Goal: Navigation & Orientation: Find specific page/section

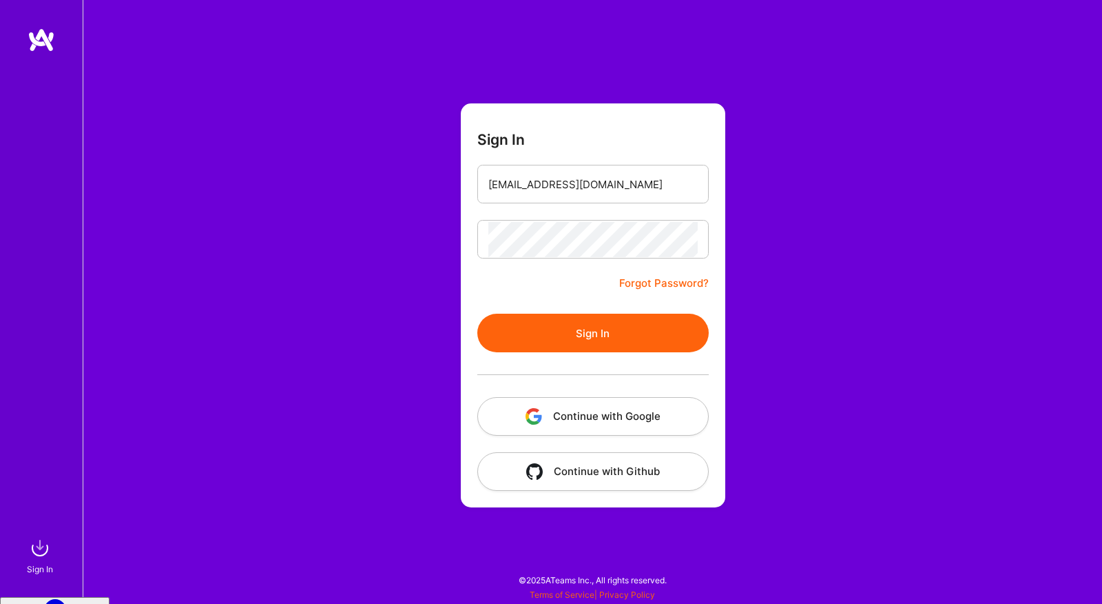
click at [600, 422] on button "Continue with Google" at bounding box center [592, 416] width 231 height 39
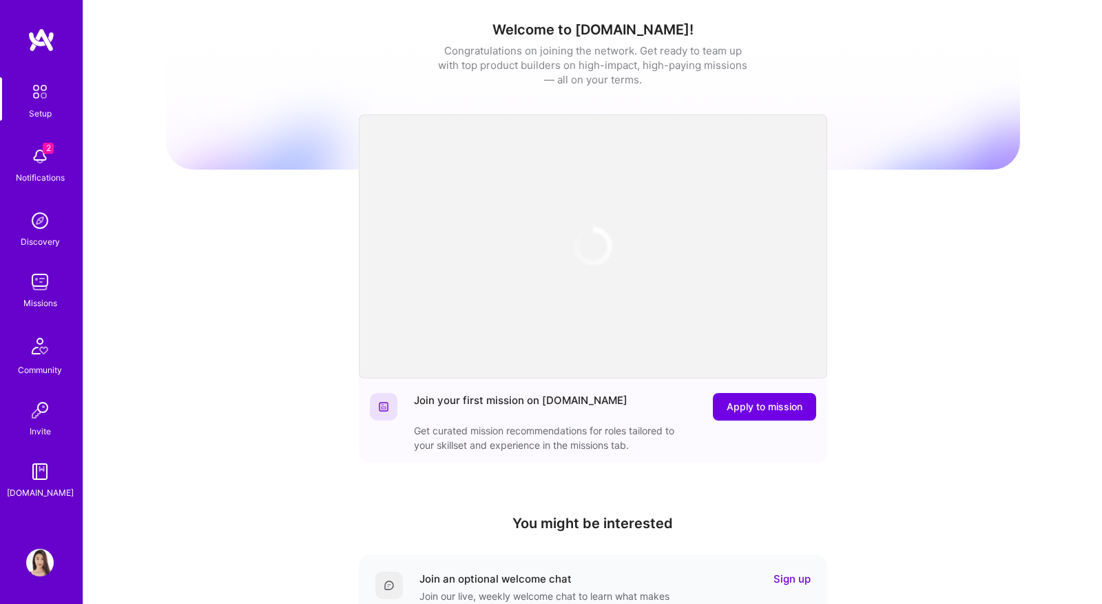
click at [42, 221] on img at bounding box center [40, 221] width 28 height 28
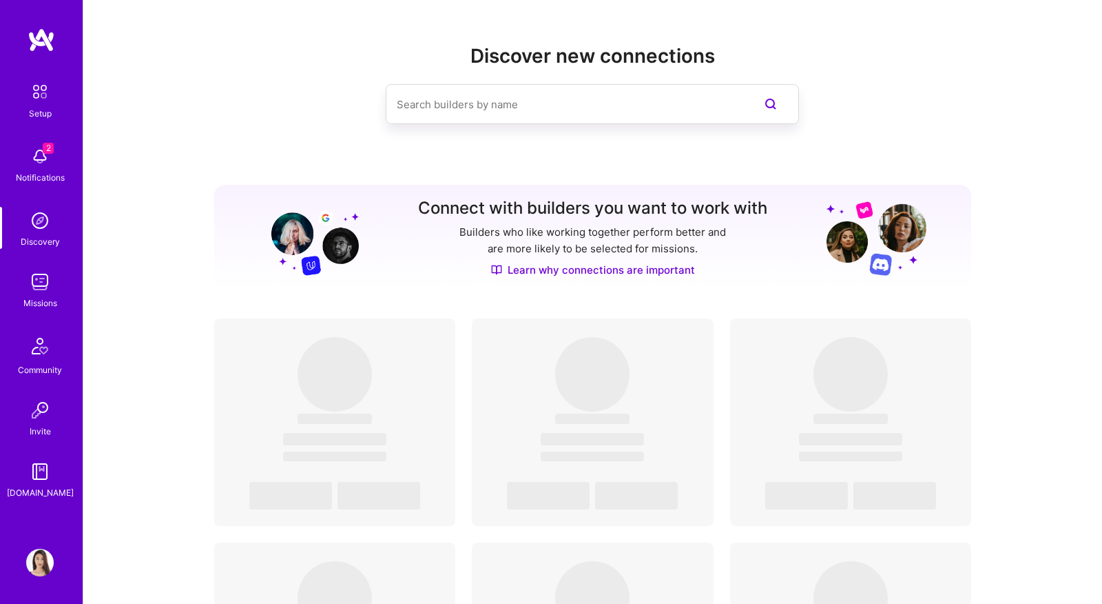
click at [42, 272] on img at bounding box center [40, 282] width 28 height 28
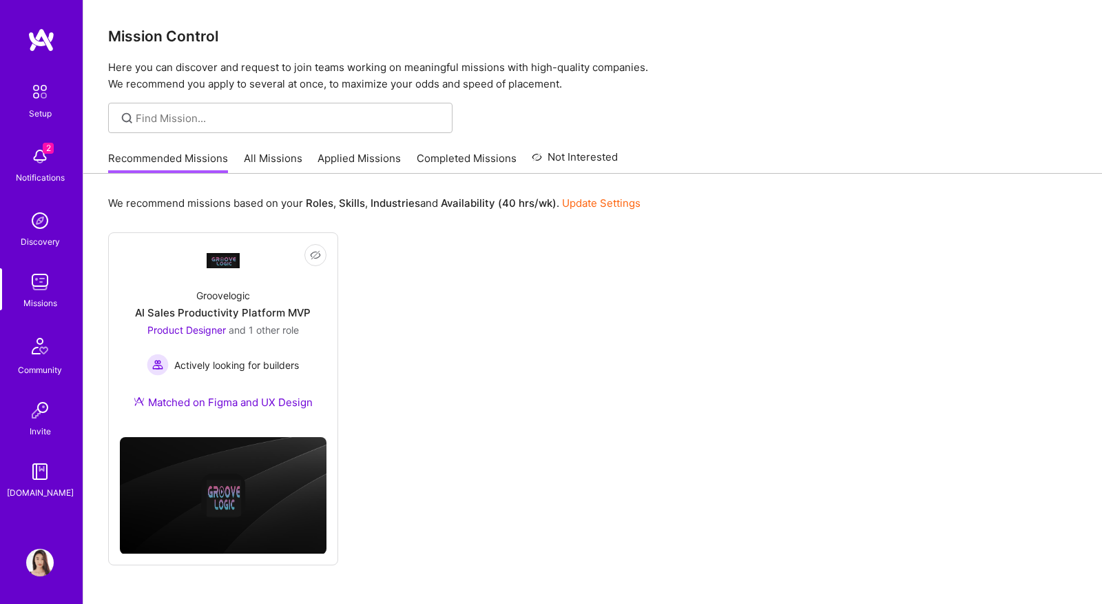
click at [244, 165] on link "All Missions" at bounding box center [273, 162] width 59 height 23
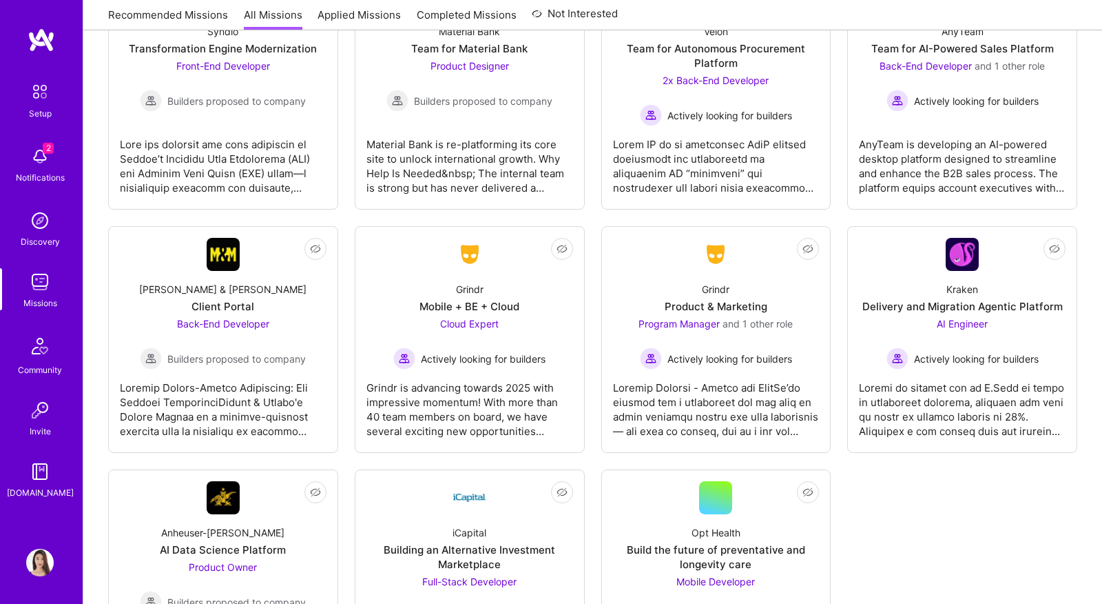
scroll to position [2994, 0]
